Goal: Navigation & Orientation: Find specific page/section

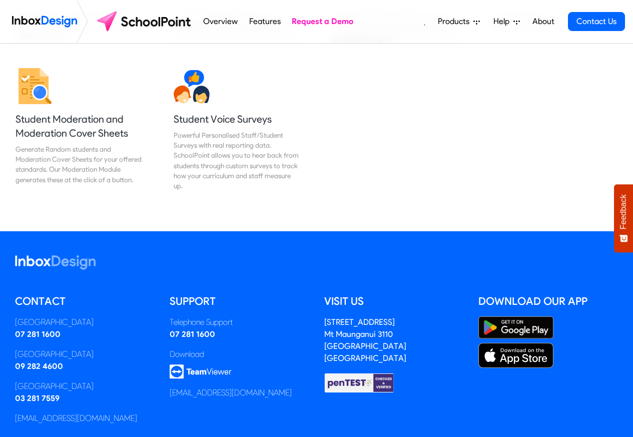
scroll to position [1260, 0]
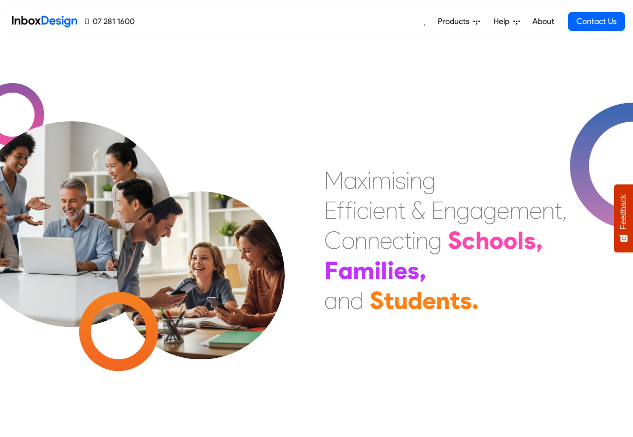
click at [127, 93] on div "M a x i m i s i n g E f f i c i e n t & E n g a g e m e n t , C o n n e c t i n…" at bounding box center [316, 240] width 633 height 393
click at [458, 21] on span "Products" at bounding box center [456, 22] width 36 height 12
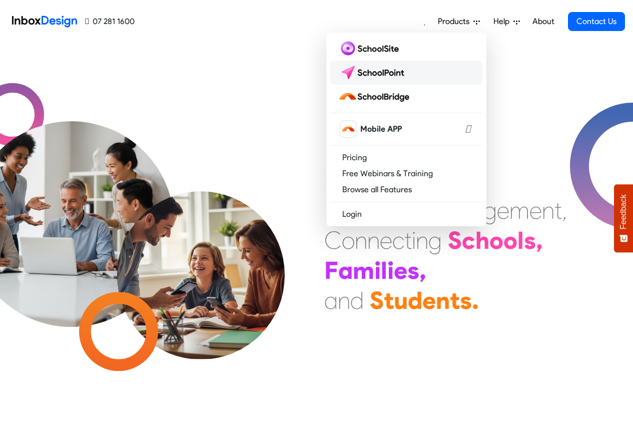
click at [376, 71] on img at bounding box center [373, 73] width 71 height 16
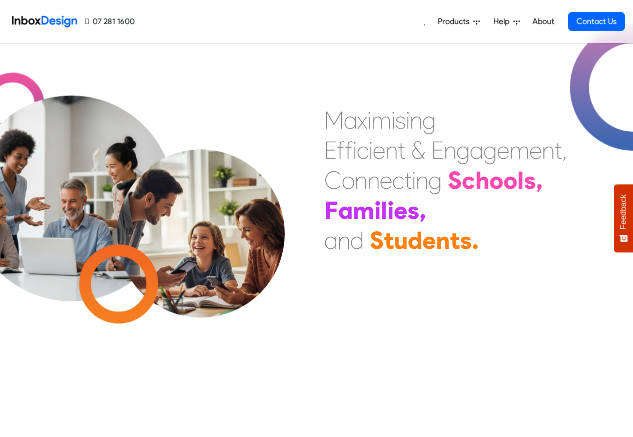
scroll to position [359, 0]
